Goal: Task Accomplishment & Management: Manage account settings

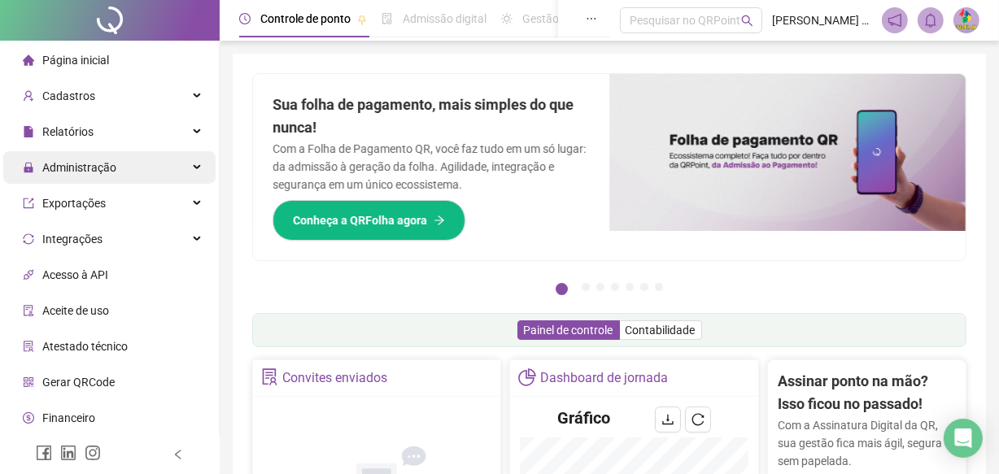
click at [85, 166] on span "Administração" at bounding box center [79, 167] width 74 height 13
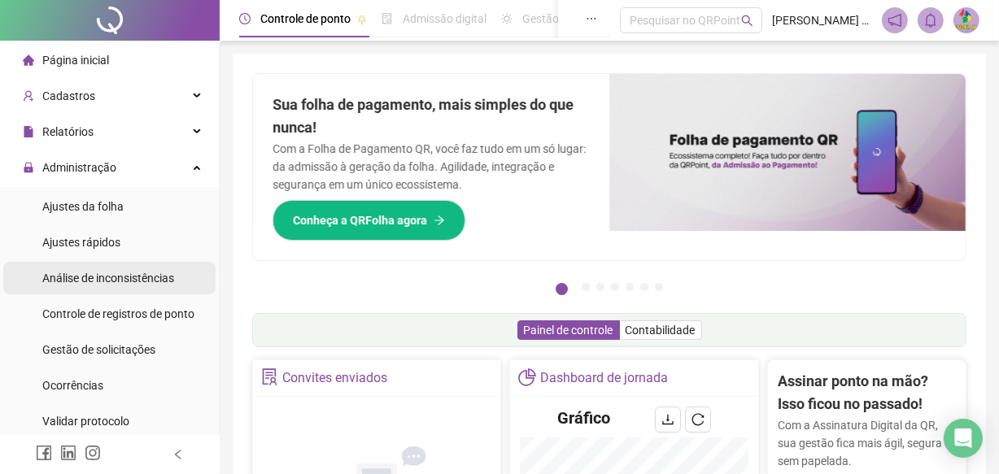
scroll to position [64, 0]
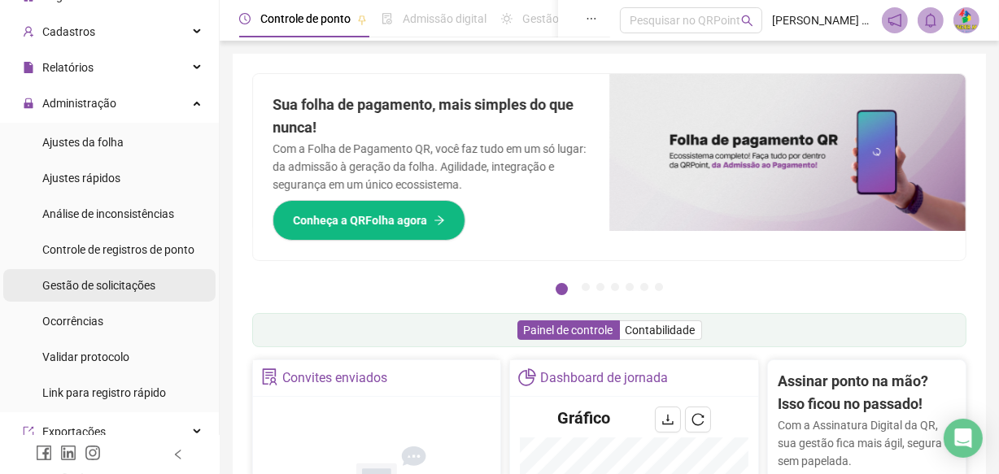
click at [85, 283] on span "Gestão de solicitações" at bounding box center [98, 285] width 113 height 13
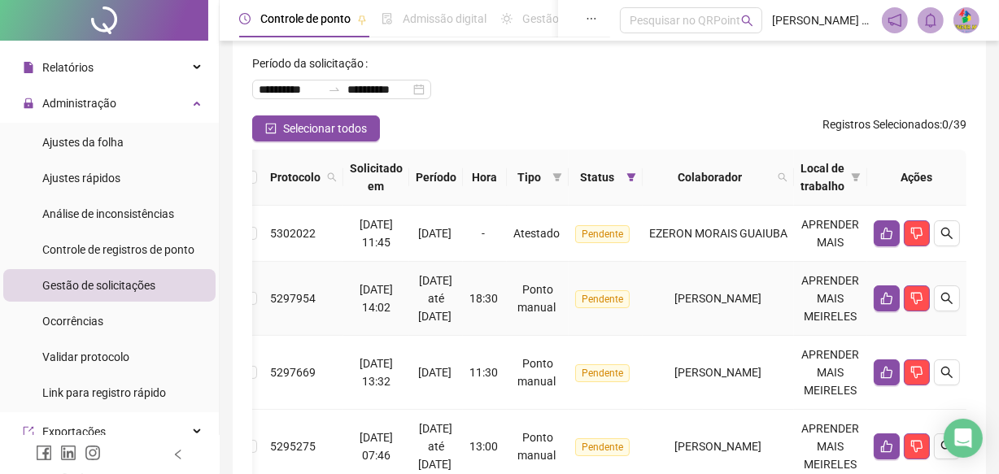
scroll to position [89, 0]
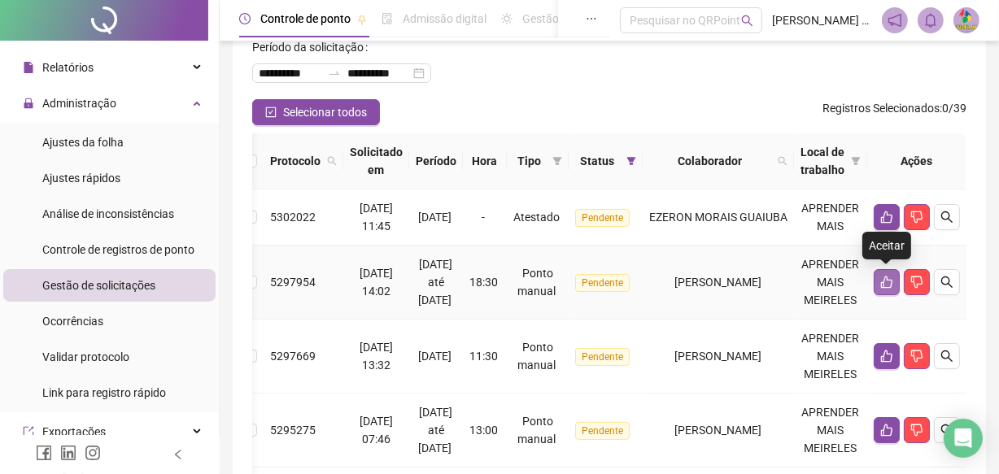
click at [892, 276] on icon "like" at bounding box center [886, 282] width 13 height 13
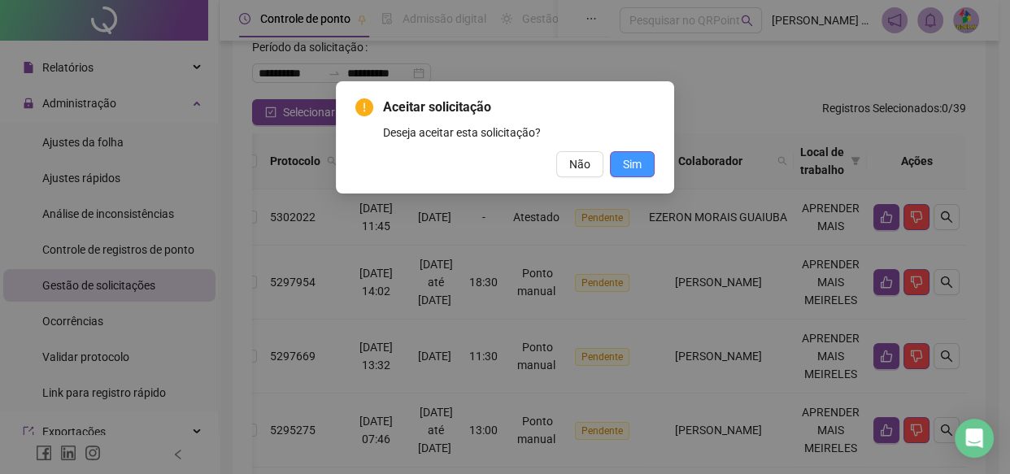
click at [618, 168] on button "Sim" at bounding box center [632, 164] width 45 height 26
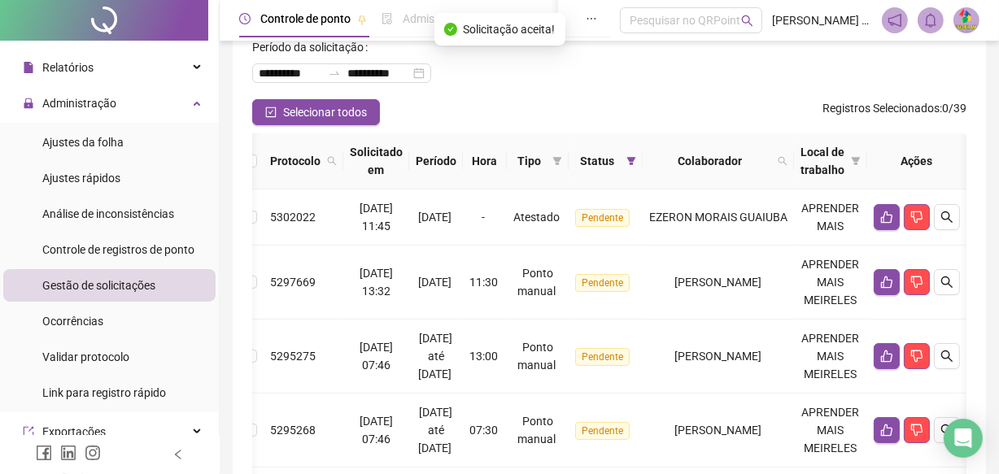
scroll to position [0, 74]
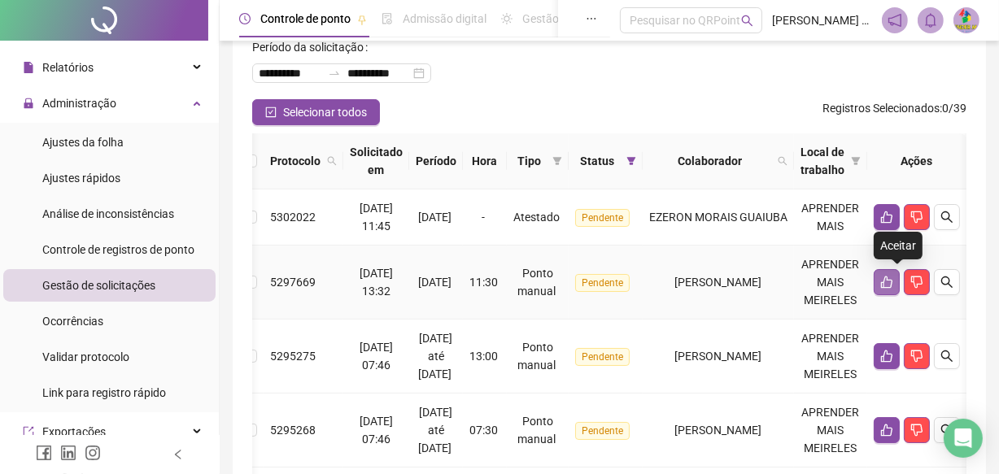
click at [893, 281] on icon "like" at bounding box center [886, 282] width 13 height 13
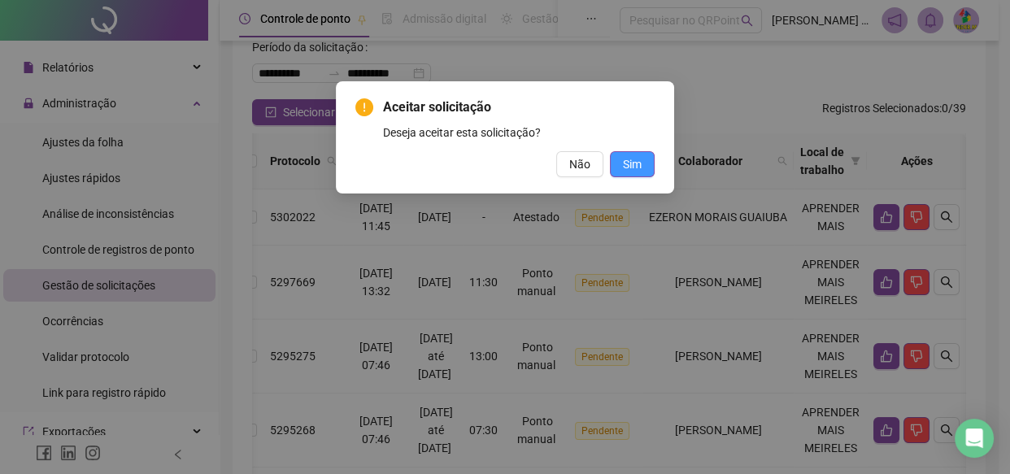
click at [620, 171] on button "Sim" at bounding box center [632, 164] width 45 height 26
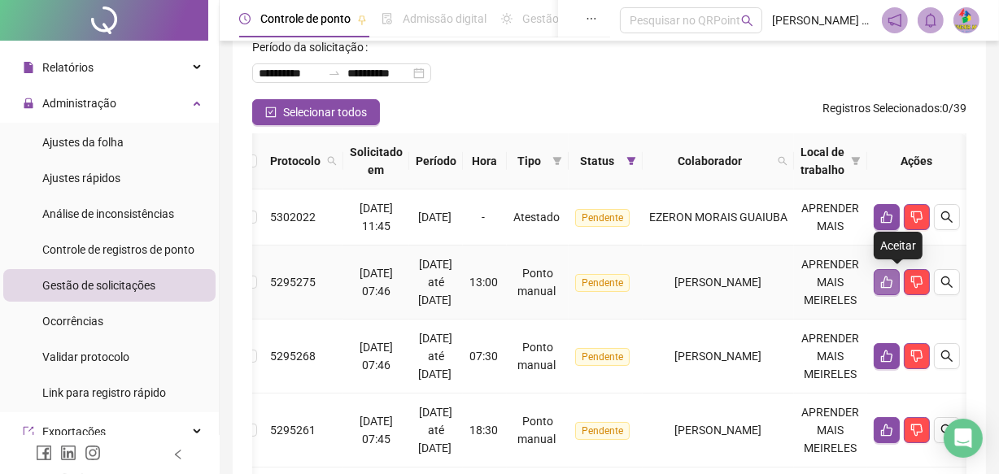
click at [892, 284] on icon "like" at bounding box center [886, 282] width 13 height 13
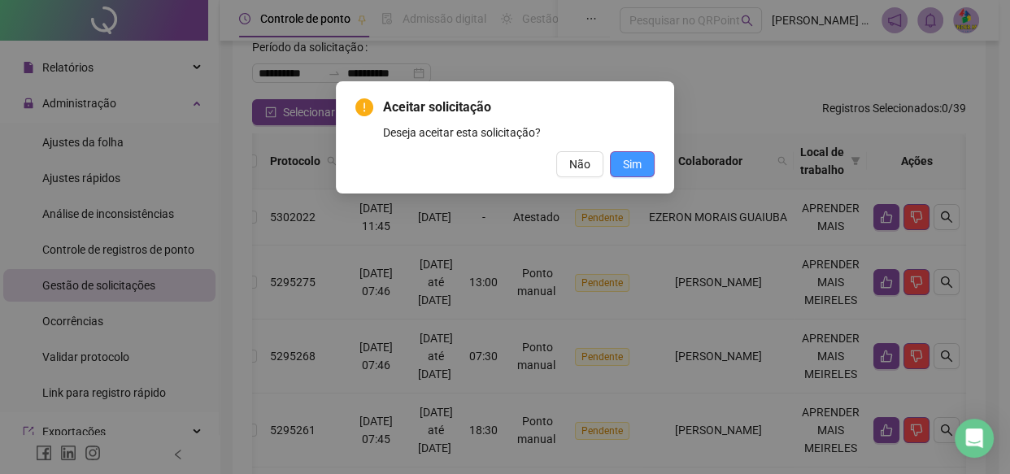
click at [643, 157] on button "Sim" at bounding box center [632, 164] width 45 height 26
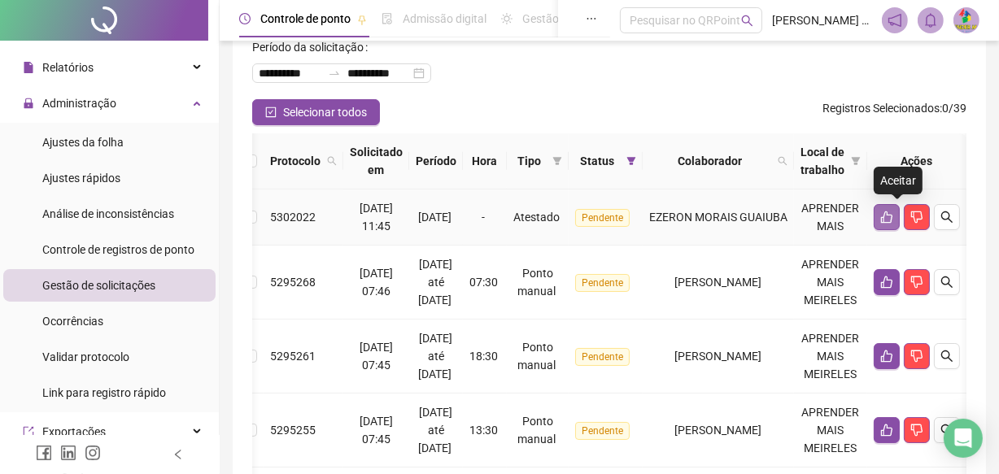
click at [890, 205] on button "button" at bounding box center [887, 217] width 26 height 26
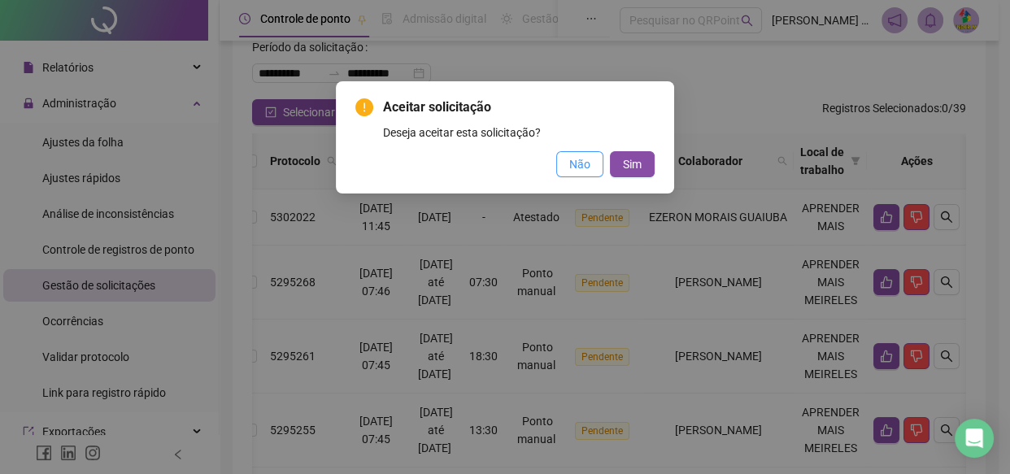
click at [587, 164] on span "Não" at bounding box center [579, 164] width 21 height 18
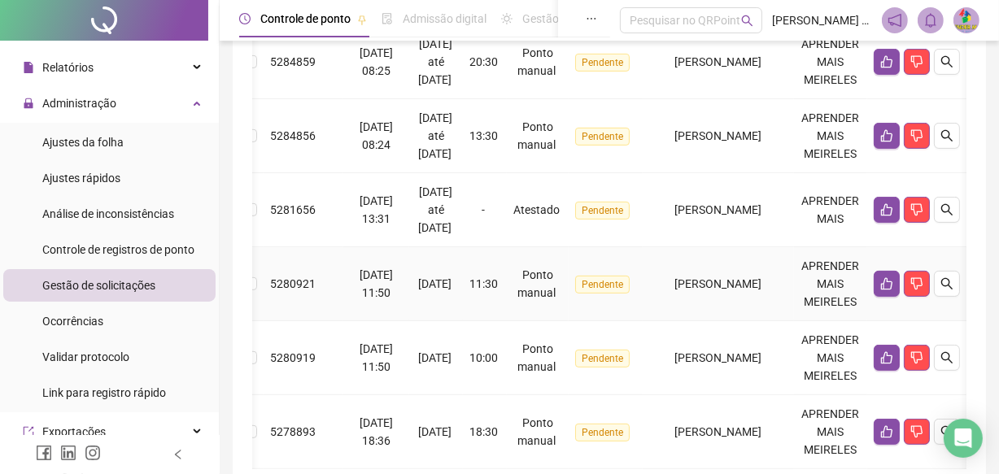
scroll to position [820, 0]
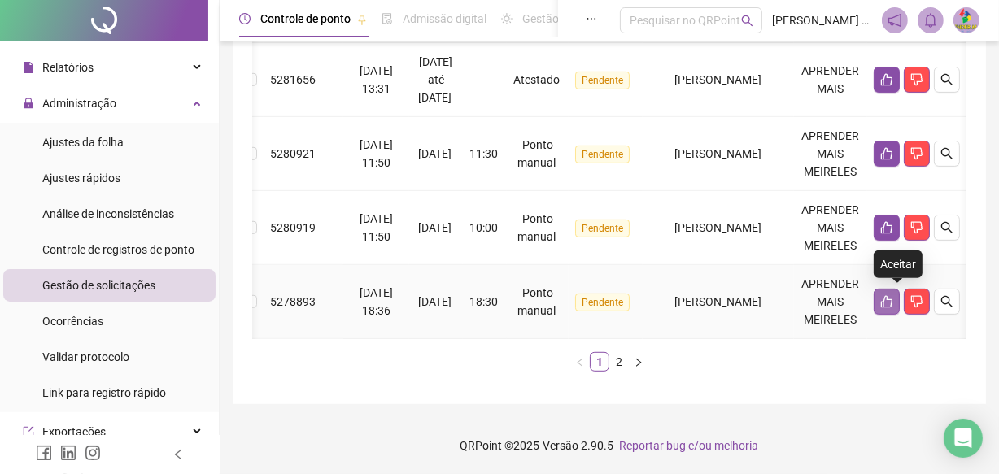
click at [892, 296] on icon "like" at bounding box center [886, 302] width 11 height 12
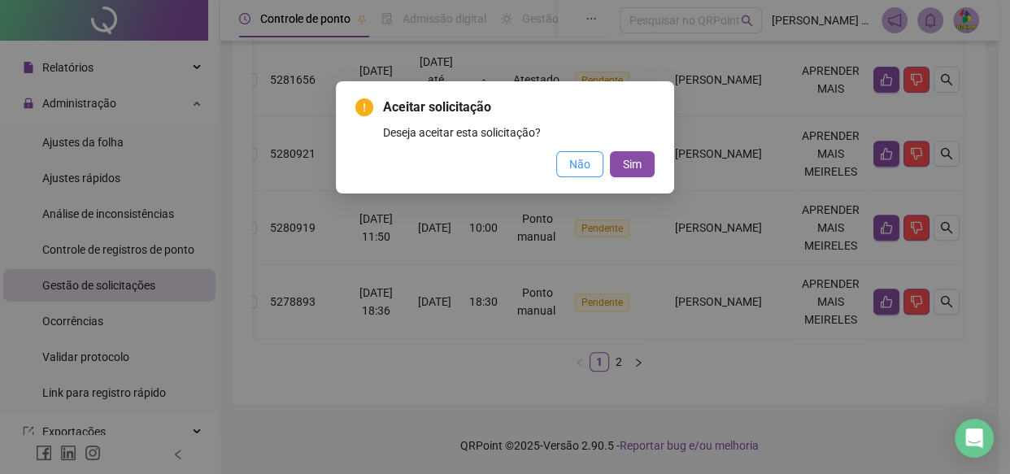
click at [576, 172] on span "Não" at bounding box center [579, 164] width 21 height 18
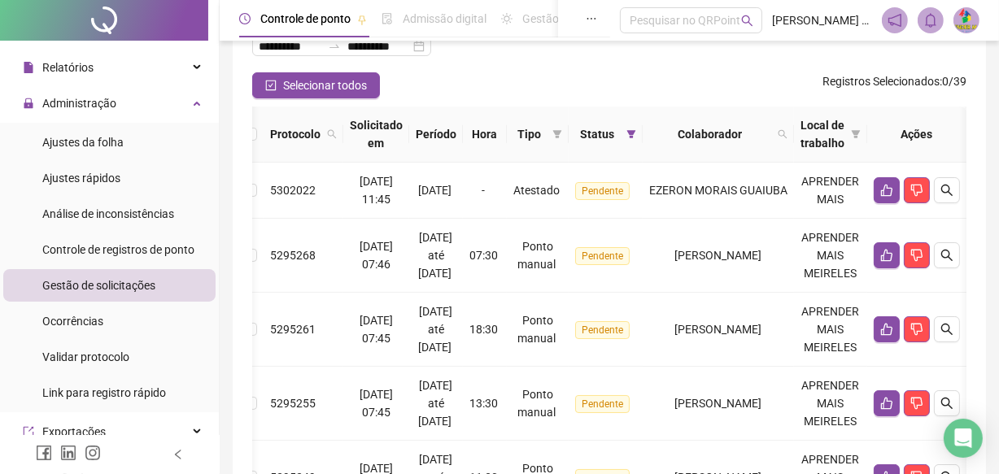
scroll to position [119, 0]
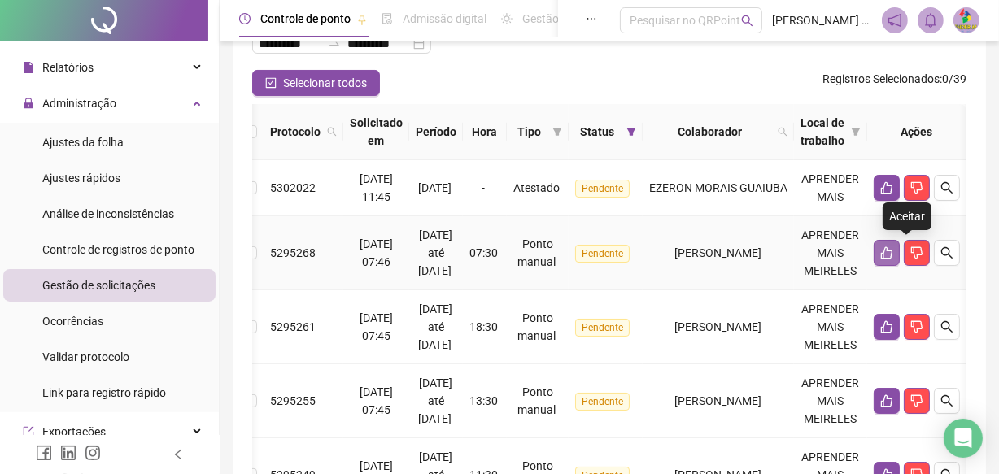
click at [895, 254] on button "button" at bounding box center [887, 253] width 26 height 26
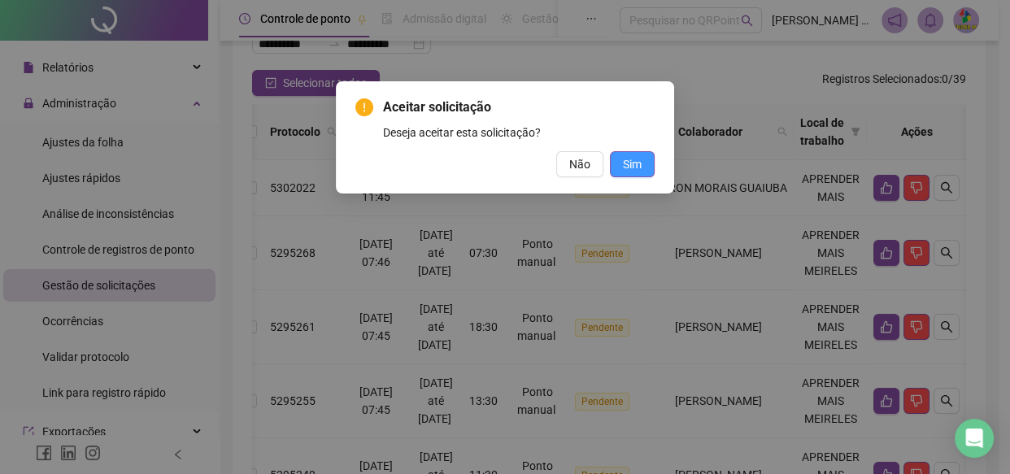
click at [644, 171] on button "Sim" at bounding box center [632, 164] width 45 height 26
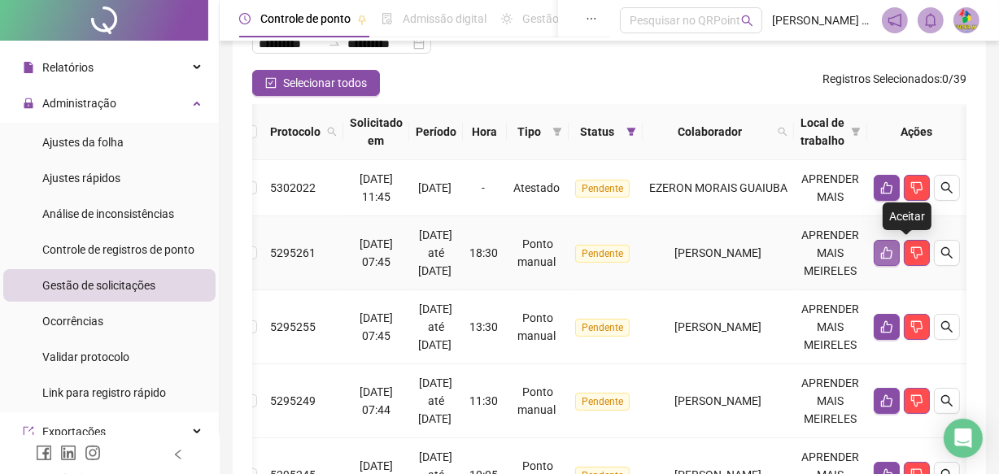
click at [893, 254] on icon "like" at bounding box center [886, 252] width 13 height 13
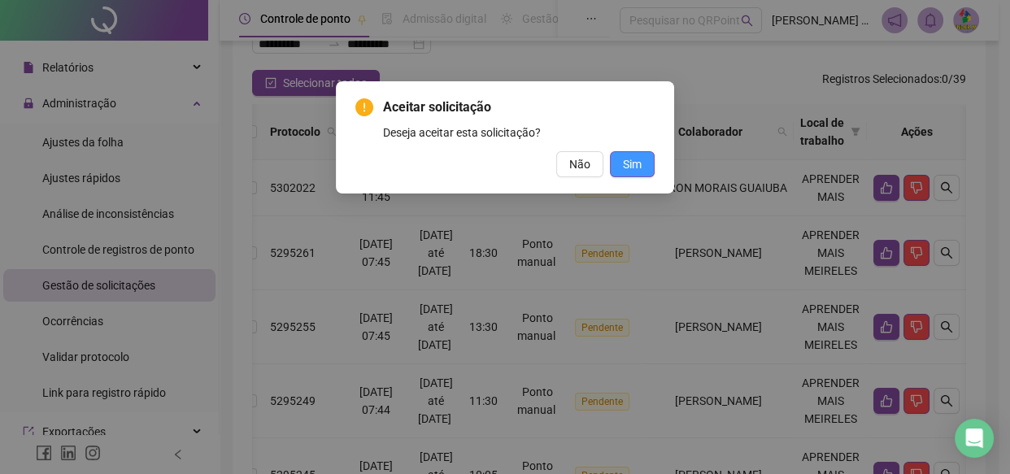
click at [626, 171] on span "Sim" at bounding box center [632, 164] width 19 height 18
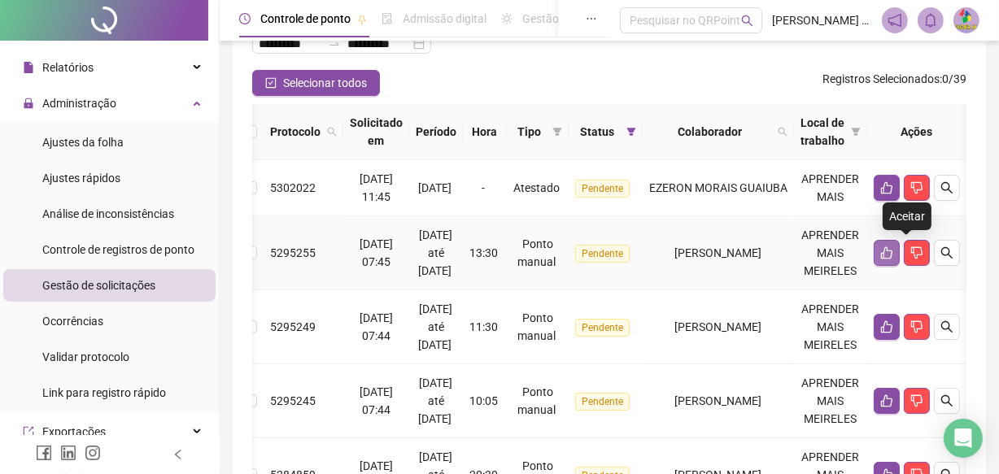
click at [893, 258] on icon "like" at bounding box center [886, 252] width 13 height 13
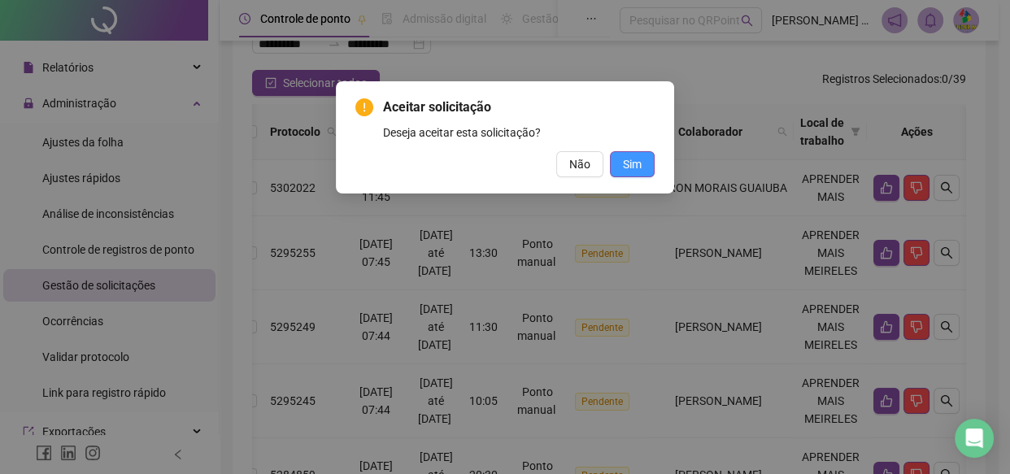
click at [635, 162] on span "Sim" at bounding box center [632, 164] width 19 height 18
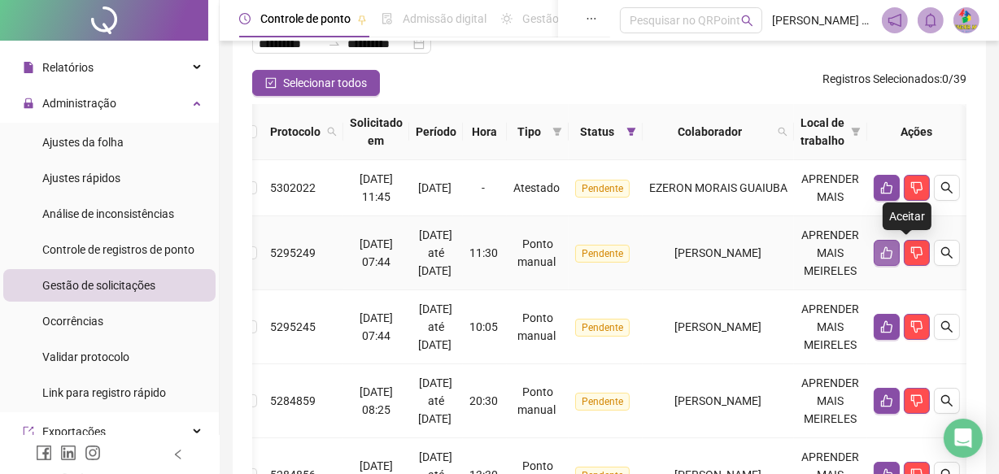
click at [900, 262] on button "button" at bounding box center [887, 253] width 26 height 26
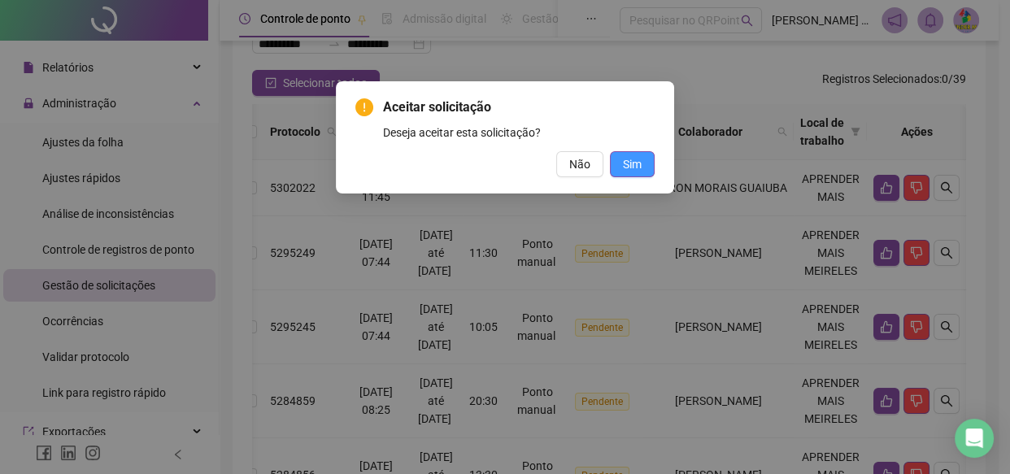
click at [633, 163] on span "Sim" at bounding box center [632, 164] width 19 height 18
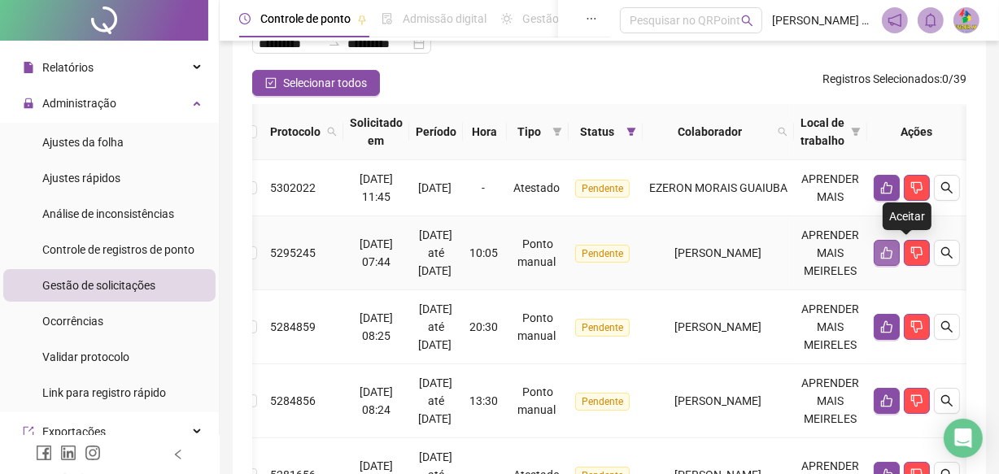
click at [900, 264] on button "button" at bounding box center [887, 253] width 26 height 26
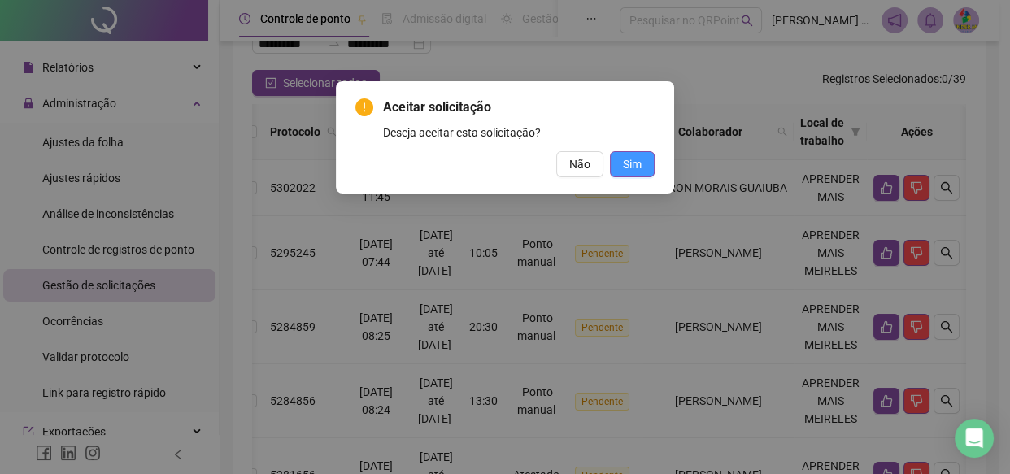
click at [648, 173] on button "Sim" at bounding box center [632, 164] width 45 height 26
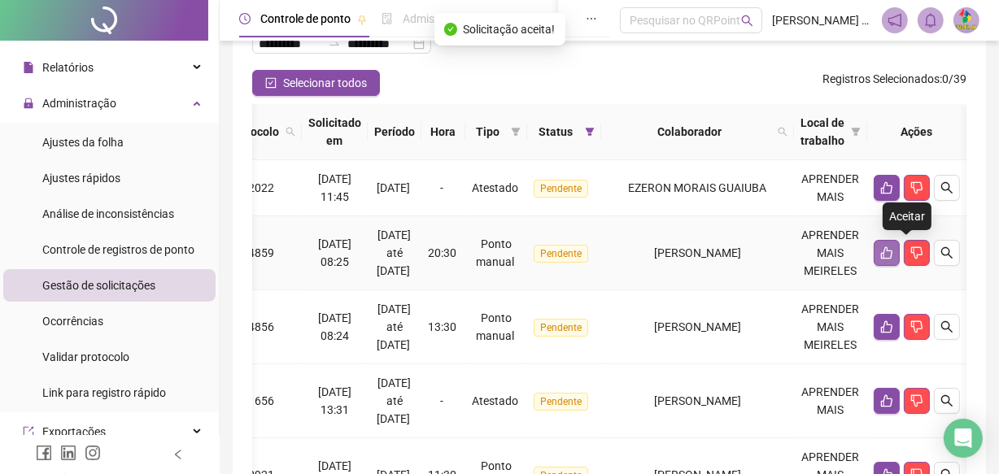
click at [892, 251] on icon "like" at bounding box center [886, 253] width 11 height 12
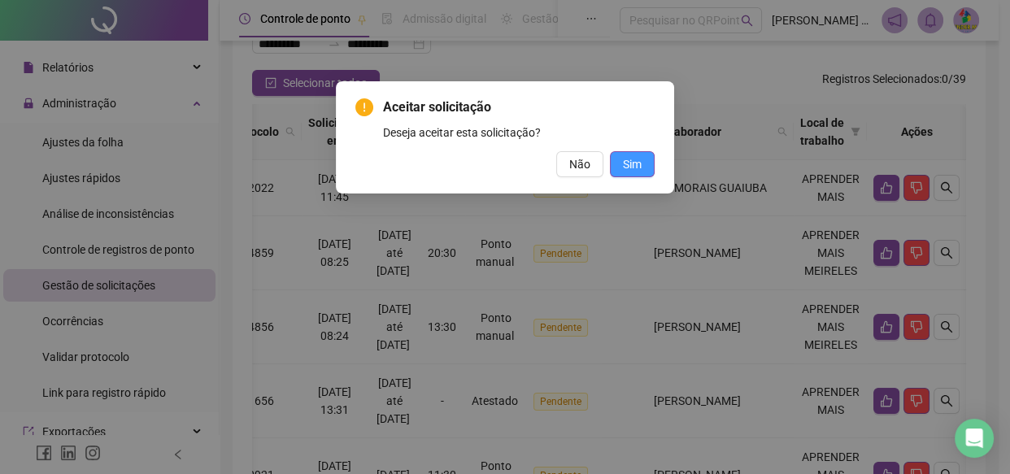
click at [636, 175] on button "Sim" at bounding box center [632, 164] width 45 height 26
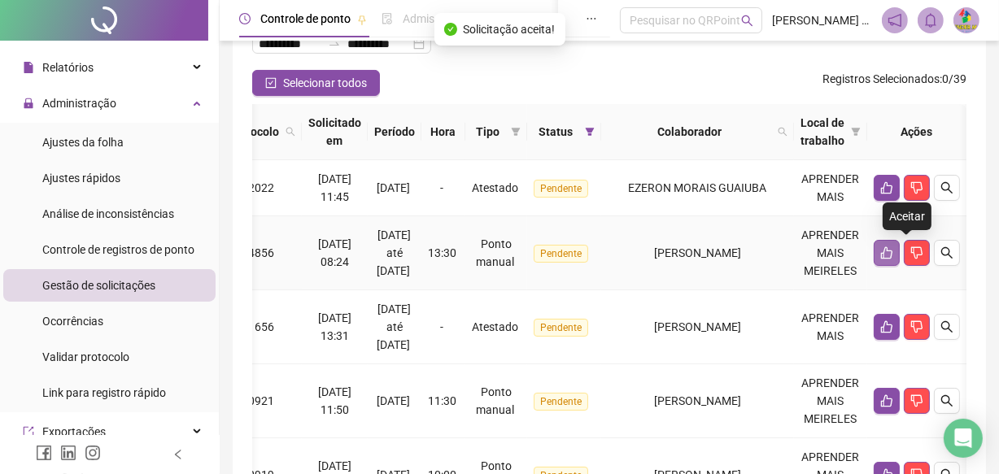
click at [900, 264] on button "button" at bounding box center [887, 253] width 26 height 26
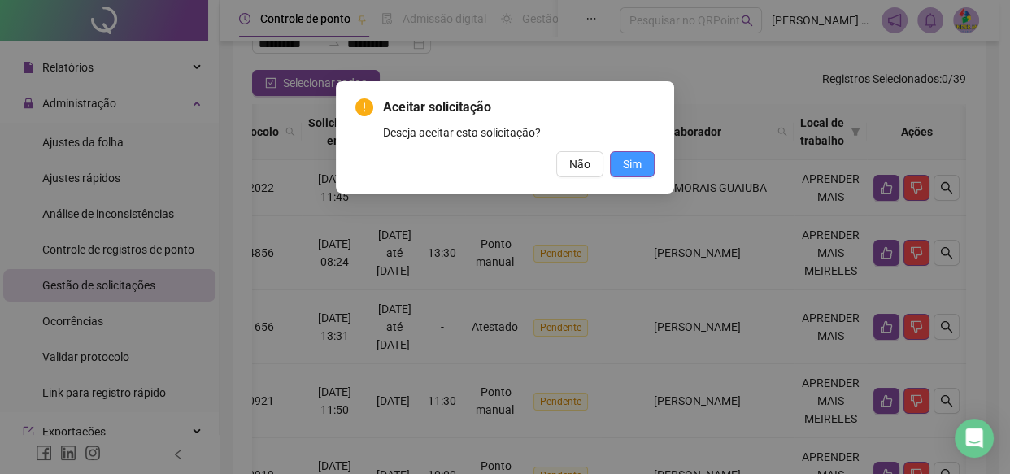
click at [623, 162] on span "Sim" at bounding box center [632, 164] width 19 height 18
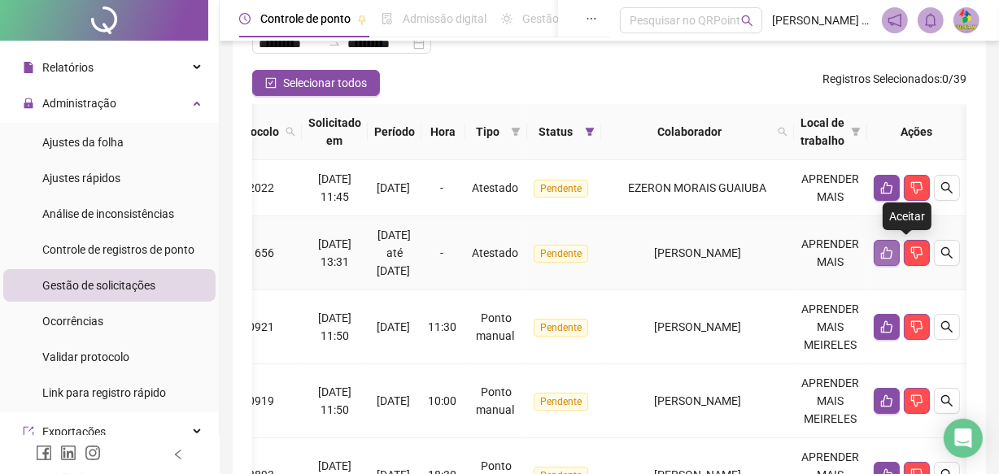
click at [895, 243] on button "button" at bounding box center [887, 253] width 26 height 26
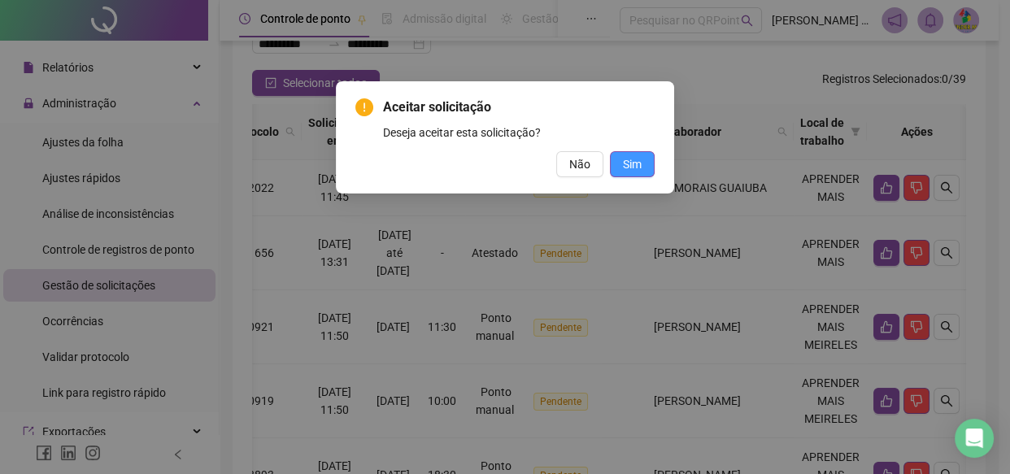
click at [634, 164] on span "Sim" at bounding box center [632, 164] width 19 height 18
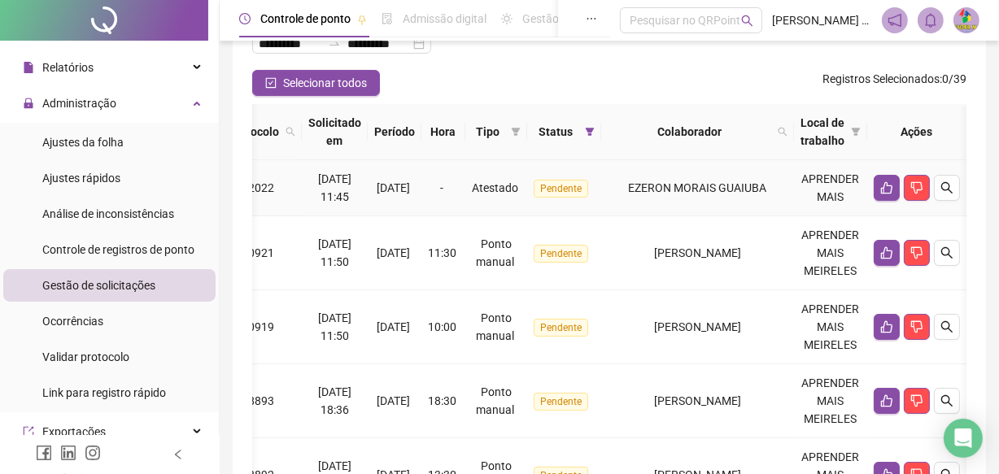
click at [634, 164] on td "EZERON MORAIS GUAIUBA" at bounding box center [697, 188] width 193 height 56
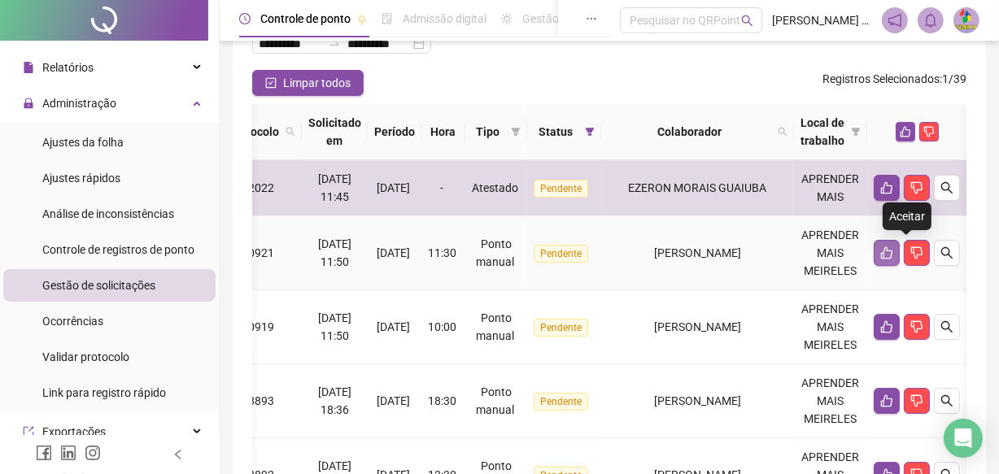
click at [893, 254] on icon "like" at bounding box center [886, 252] width 13 height 13
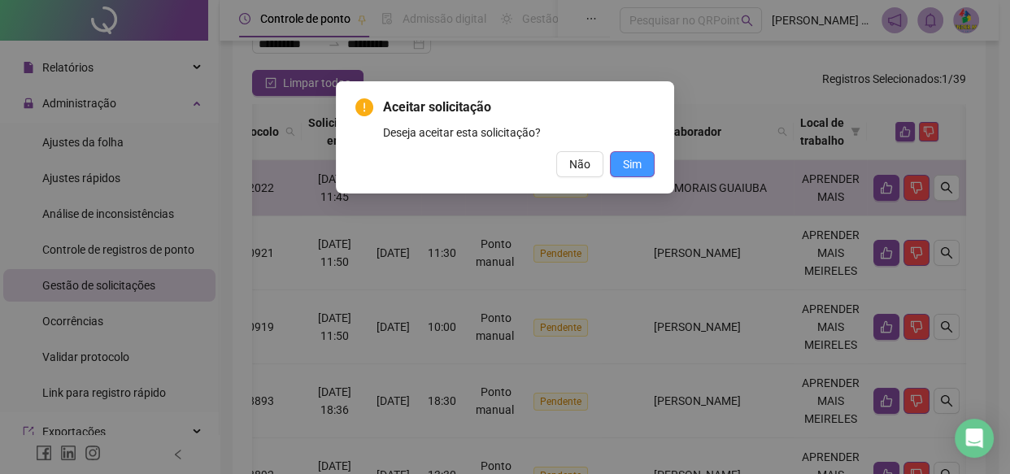
click at [635, 174] on button "Sim" at bounding box center [632, 164] width 45 height 26
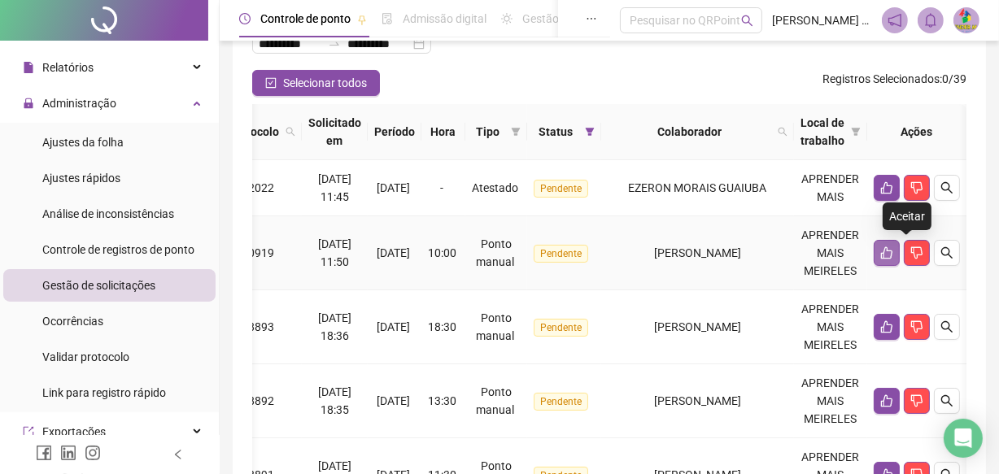
click at [893, 257] on icon "like" at bounding box center [886, 252] width 13 height 13
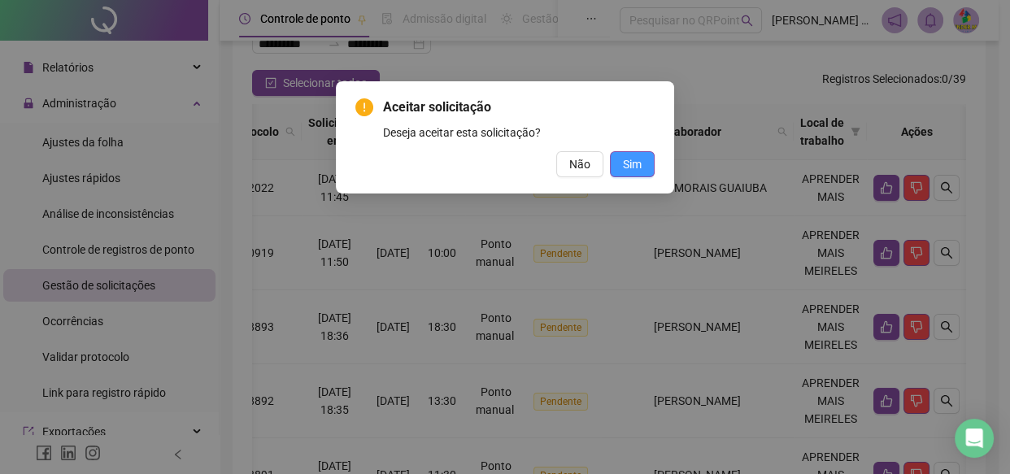
click at [650, 163] on button "Sim" at bounding box center [632, 164] width 45 height 26
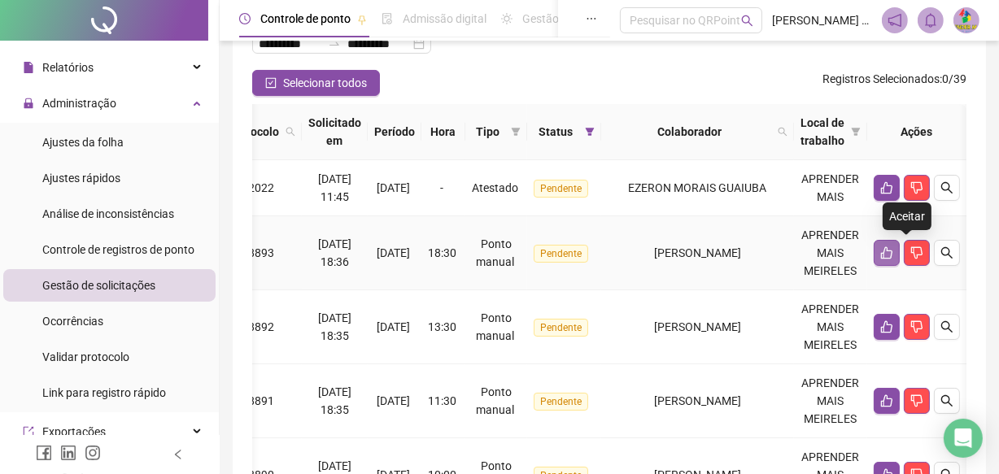
click at [893, 255] on icon "like" at bounding box center [886, 252] width 13 height 13
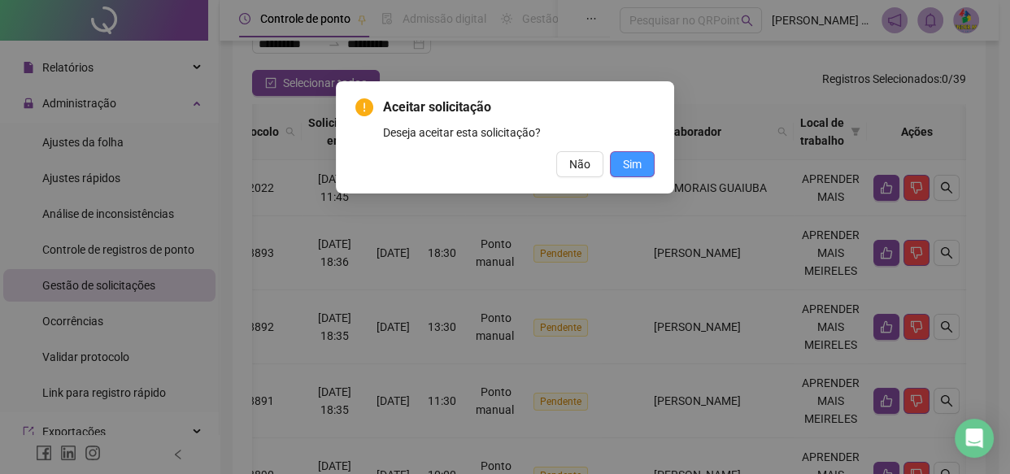
click at [647, 167] on button "Sim" at bounding box center [632, 164] width 45 height 26
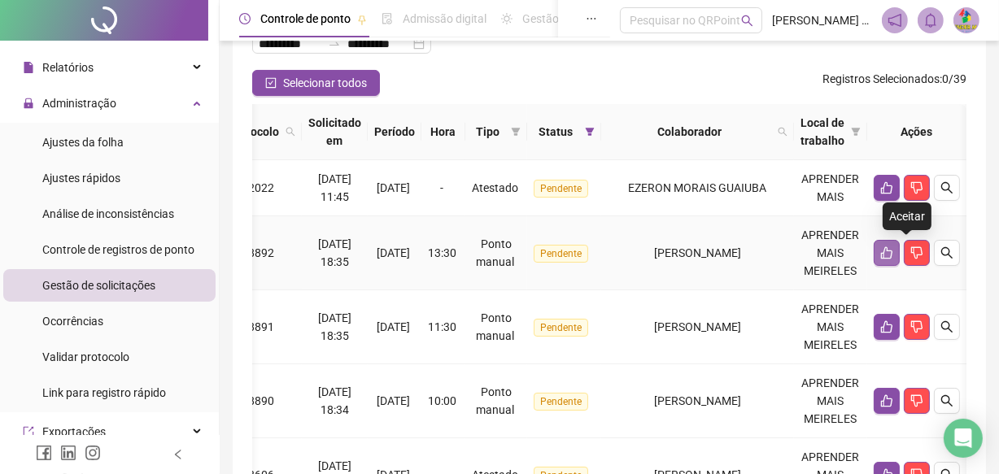
click at [895, 252] on button "button" at bounding box center [887, 253] width 26 height 26
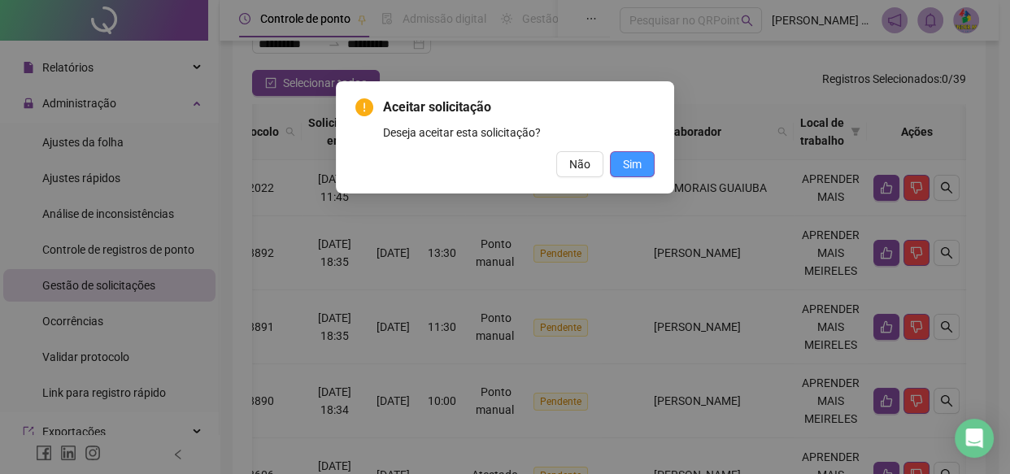
click at [630, 155] on span "Sim" at bounding box center [632, 164] width 19 height 18
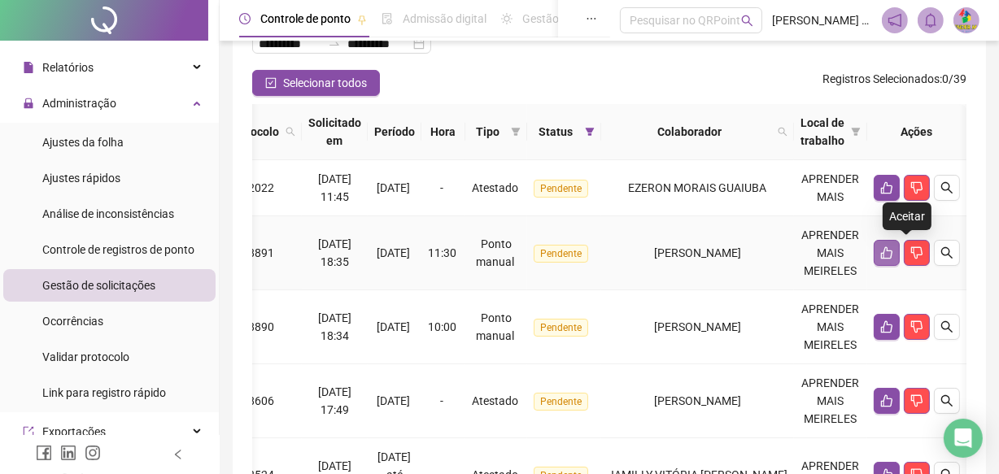
click at [900, 240] on button "button" at bounding box center [887, 253] width 26 height 26
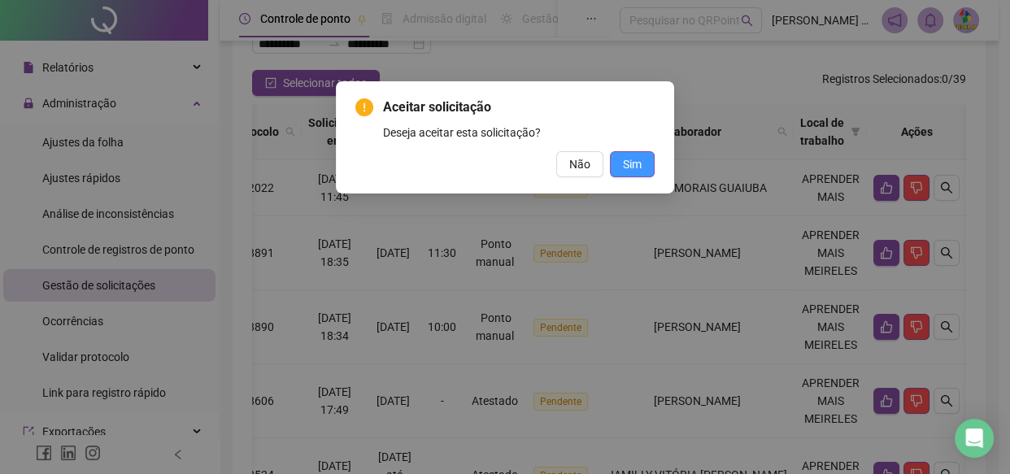
click at [639, 164] on span "Sim" at bounding box center [632, 164] width 19 height 18
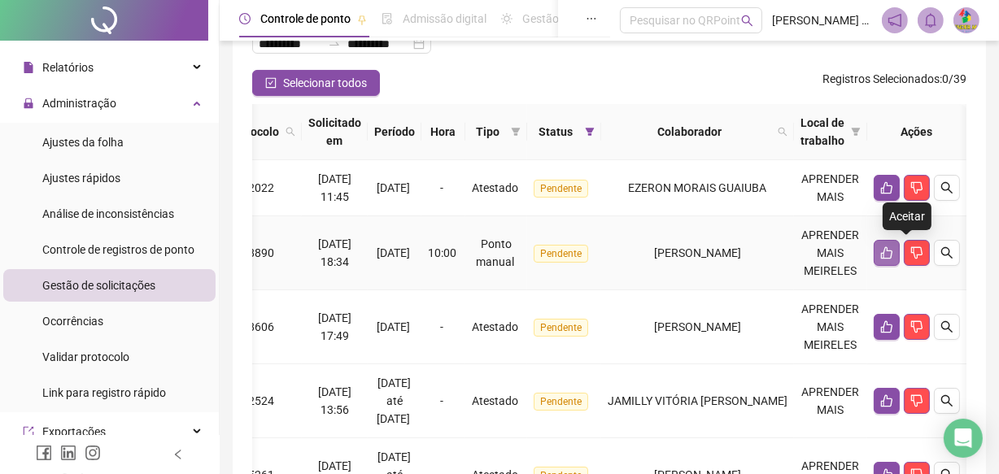
click at [892, 258] on icon "like" at bounding box center [886, 253] width 11 height 12
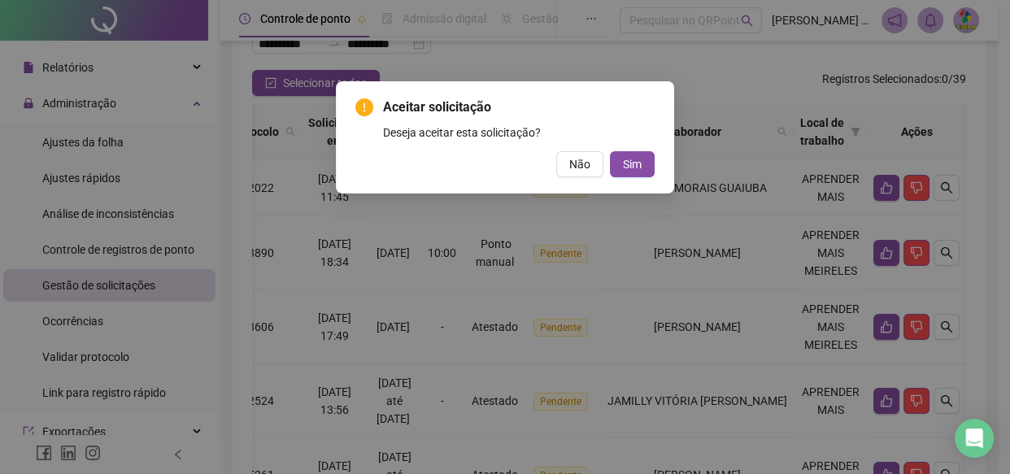
click at [634, 146] on div "Aceitar solicitação Deseja aceitar esta solicitação? Não Sim" at bounding box center [505, 138] width 299 height 80
click at [635, 163] on span "Sim" at bounding box center [632, 164] width 19 height 18
click at [635, 163] on div "Aceitar solicitação Deseja aceitar esta solicitação? Não Sim" at bounding box center [505, 237] width 1010 height 474
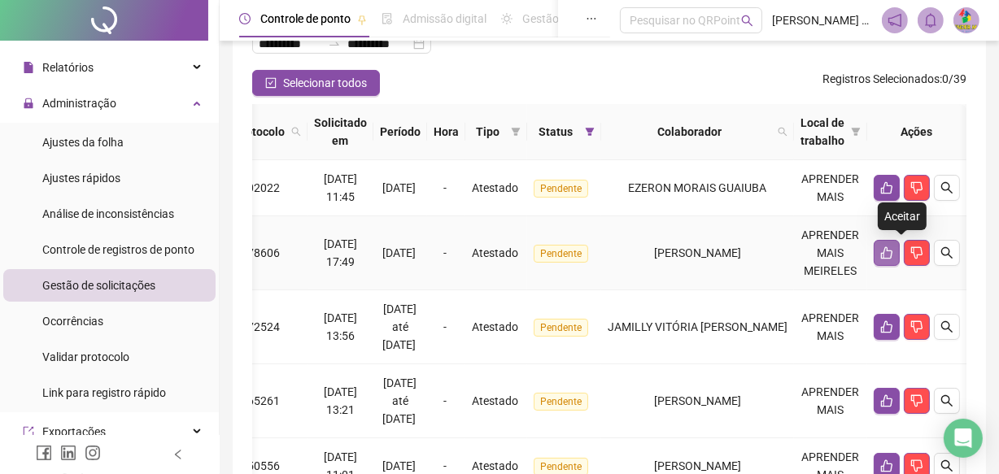
click at [900, 244] on button "button" at bounding box center [887, 253] width 26 height 26
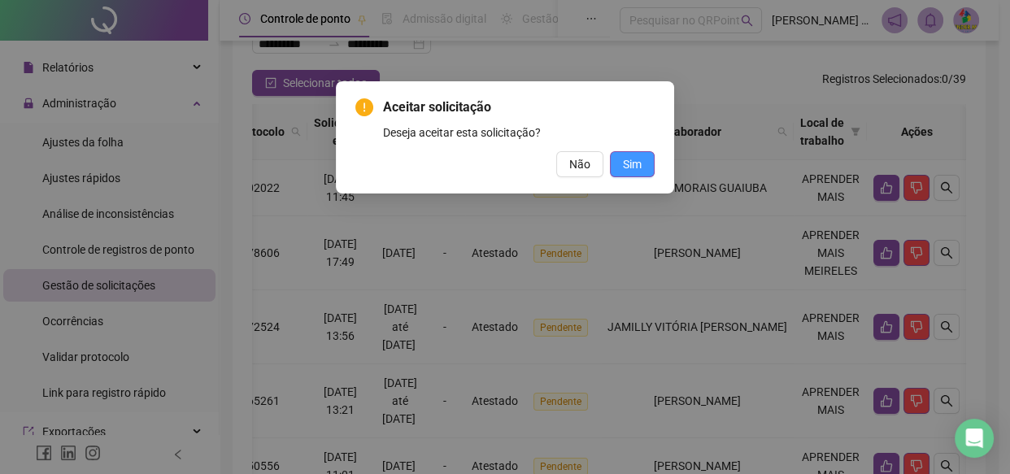
click at [640, 167] on span "Sim" at bounding box center [632, 164] width 19 height 18
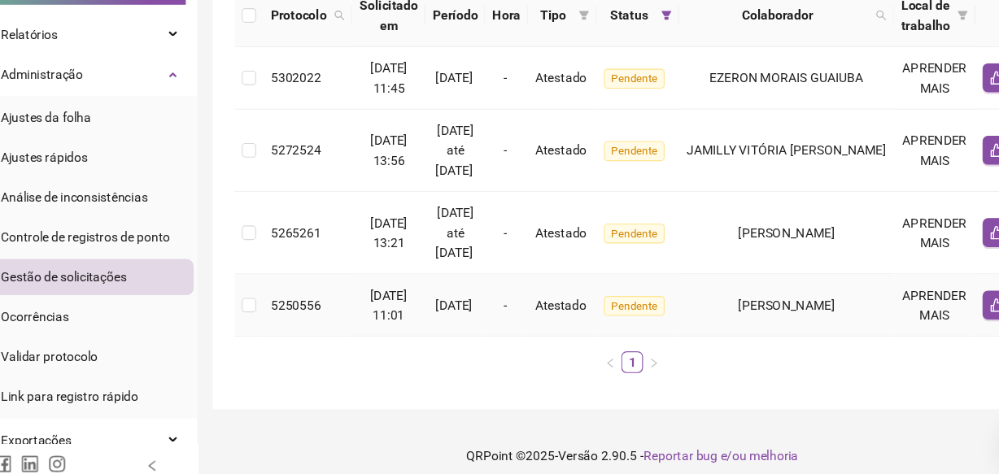
scroll to position [0, 0]
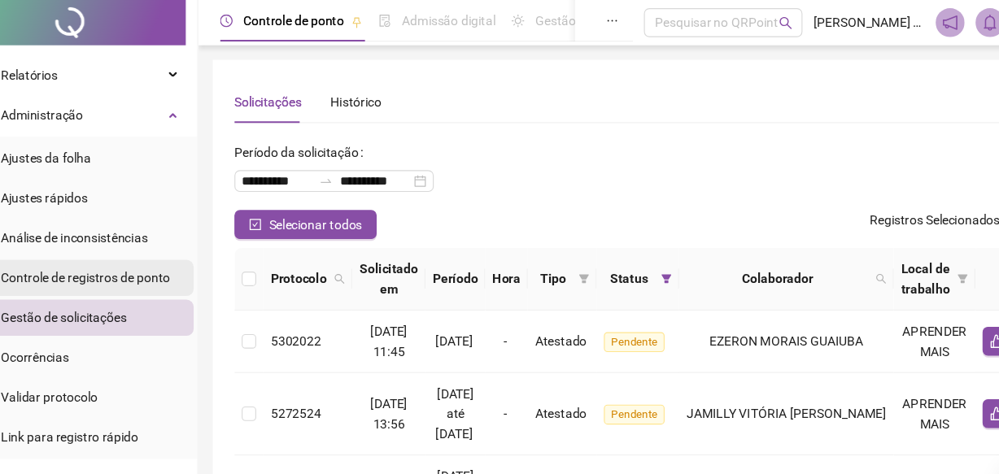
click at [122, 264] on div "Controle de registros de ponto" at bounding box center [118, 249] width 152 height 33
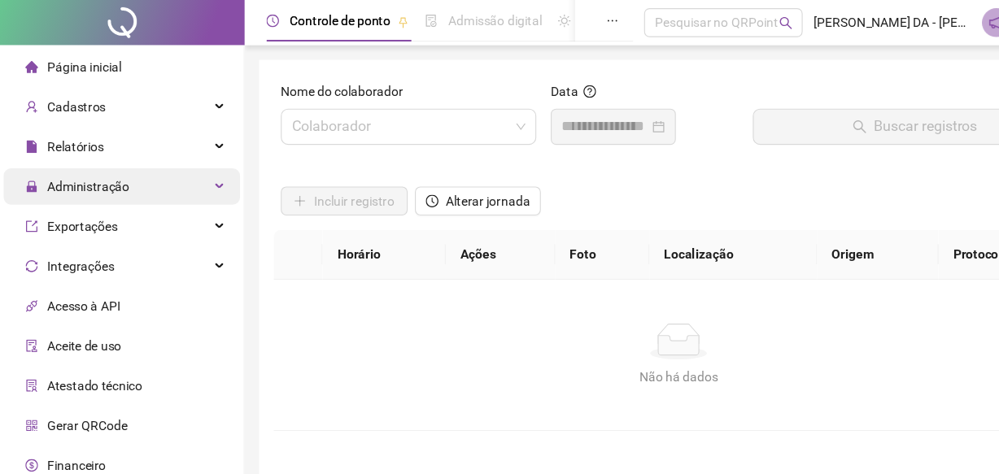
click at [63, 174] on span "Administração" at bounding box center [79, 167] width 74 height 13
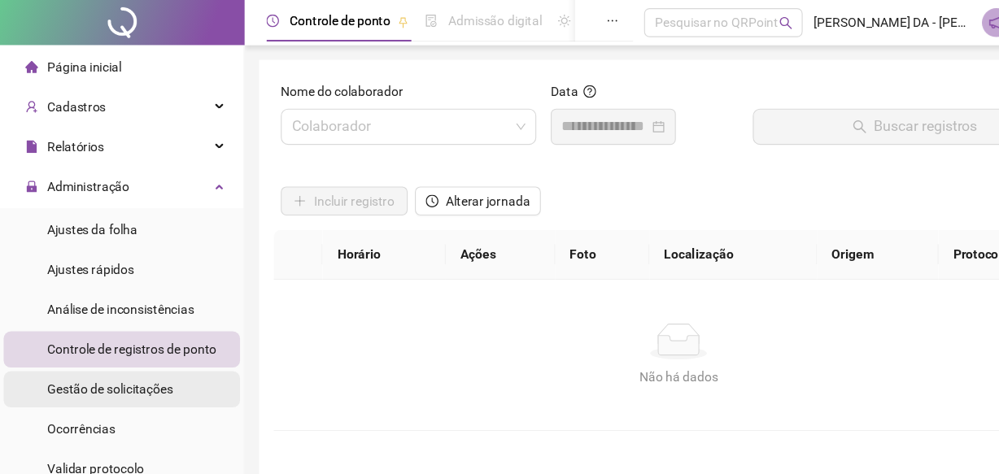
click at [116, 361] on div "Gestão de solicitações" at bounding box center [98, 350] width 113 height 33
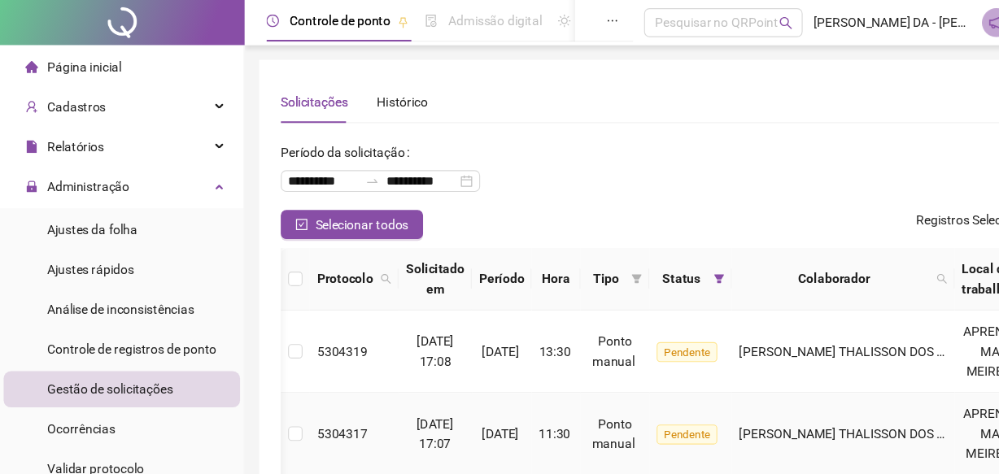
scroll to position [0, 85]
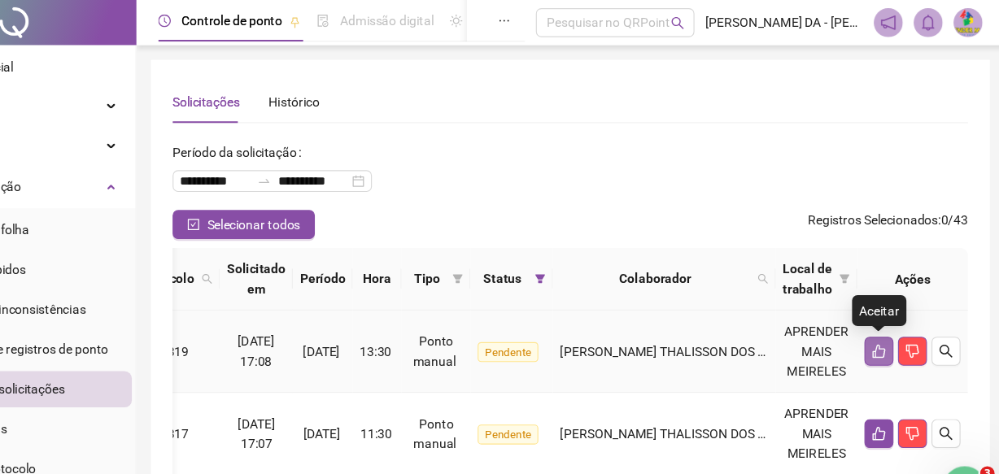
click at [884, 316] on icon "like" at bounding box center [886, 315] width 13 height 13
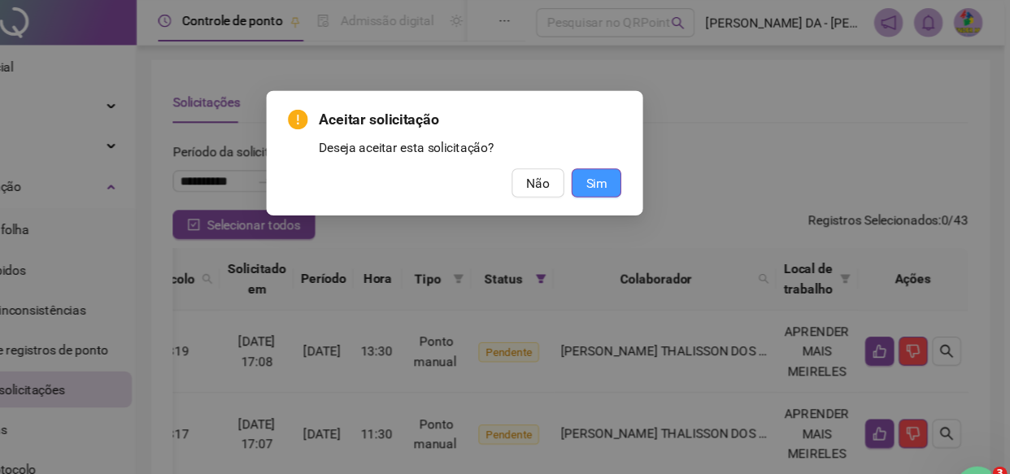
click at [650, 171] on button "Sim" at bounding box center [632, 164] width 45 height 26
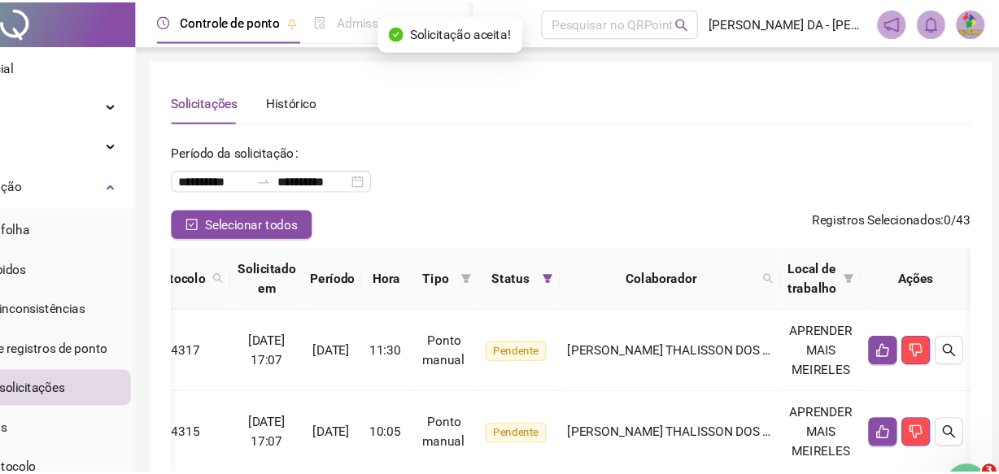
scroll to position [0, 74]
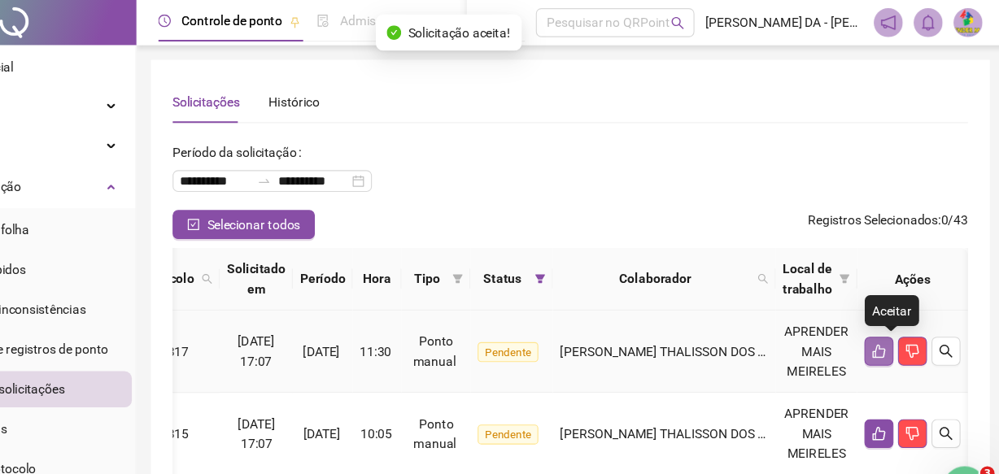
click at [893, 307] on button "button" at bounding box center [887, 316] width 26 height 26
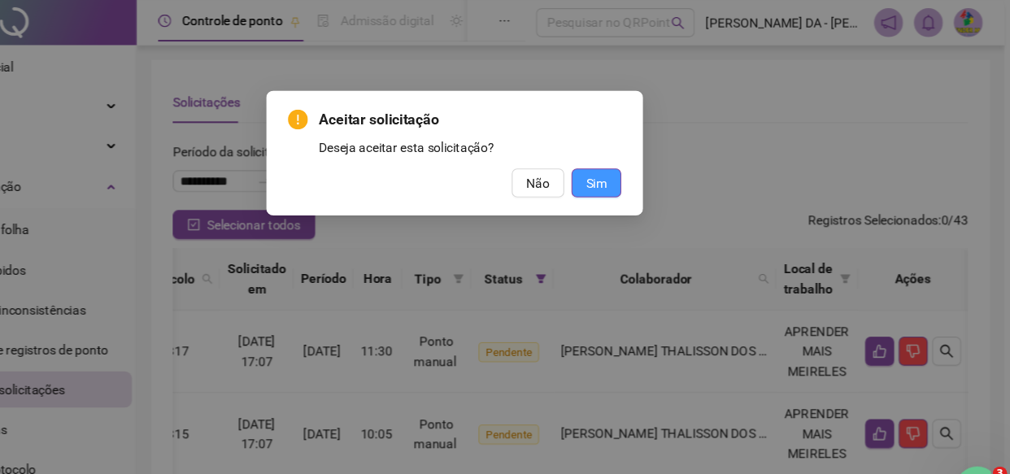
click at [636, 168] on span "Sim" at bounding box center [632, 164] width 19 height 18
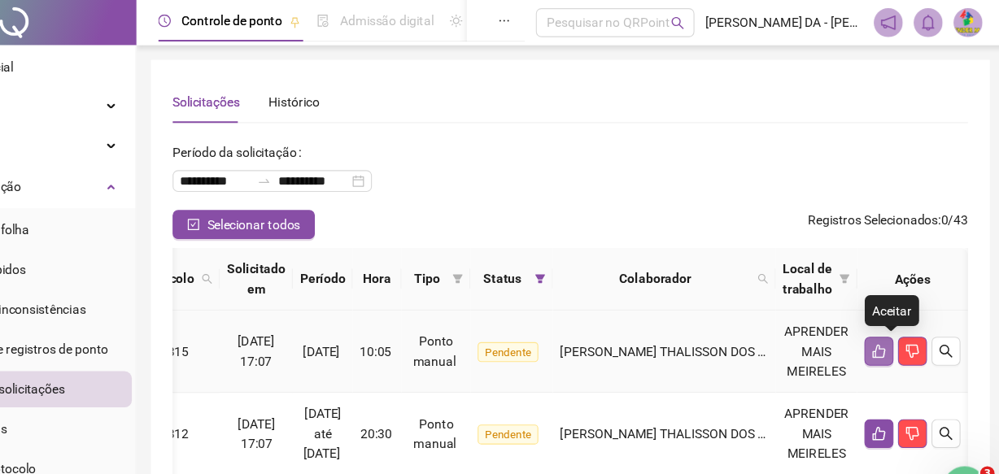
click at [889, 307] on button "button" at bounding box center [887, 316] width 26 height 26
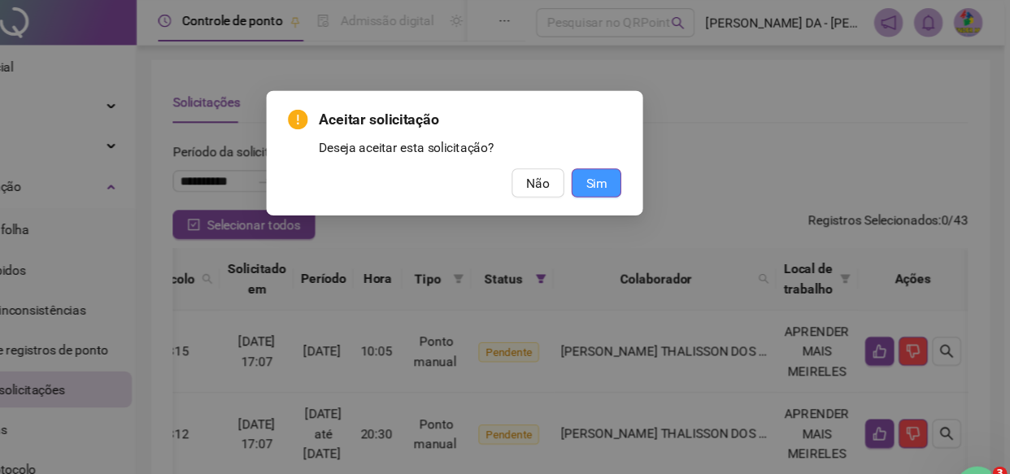
click at [636, 167] on span "Sim" at bounding box center [632, 164] width 19 height 18
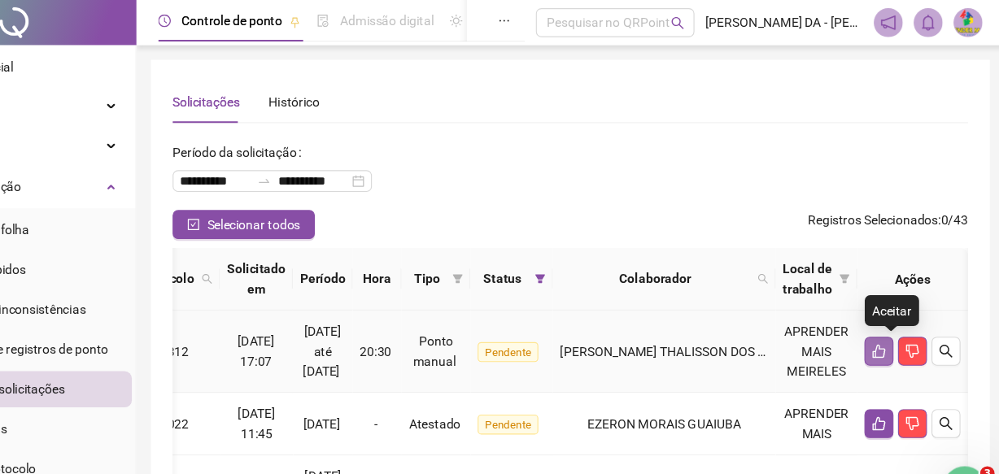
click at [892, 321] on icon "like" at bounding box center [886, 316] width 11 height 12
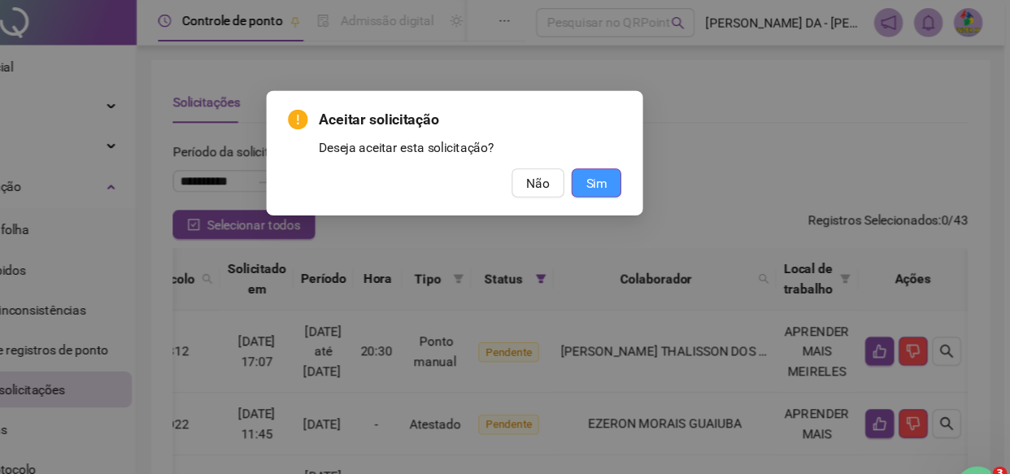
click at [646, 165] on button "Sim" at bounding box center [632, 164] width 45 height 26
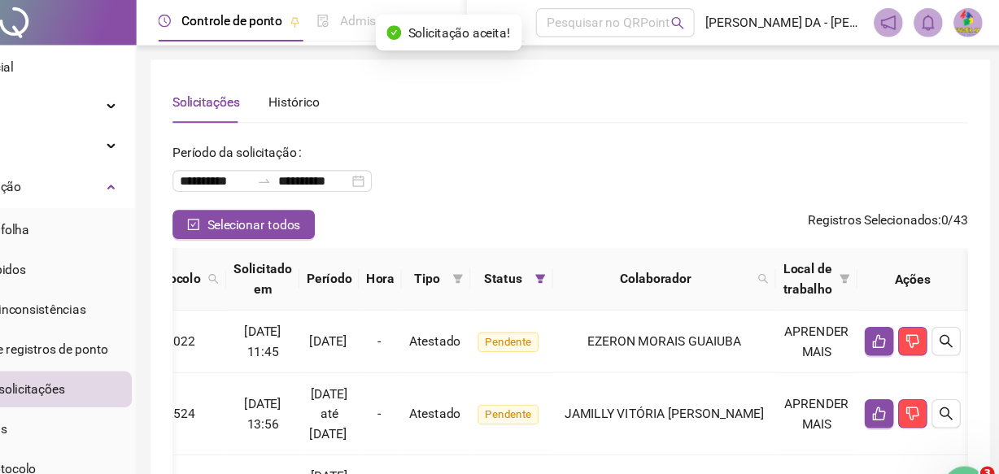
scroll to position [0, 69]
